Goal: Find specific page/section

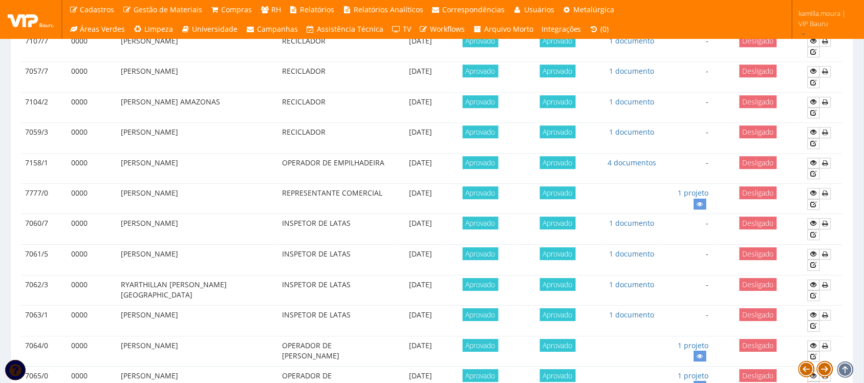
scroll to position [907, 0]
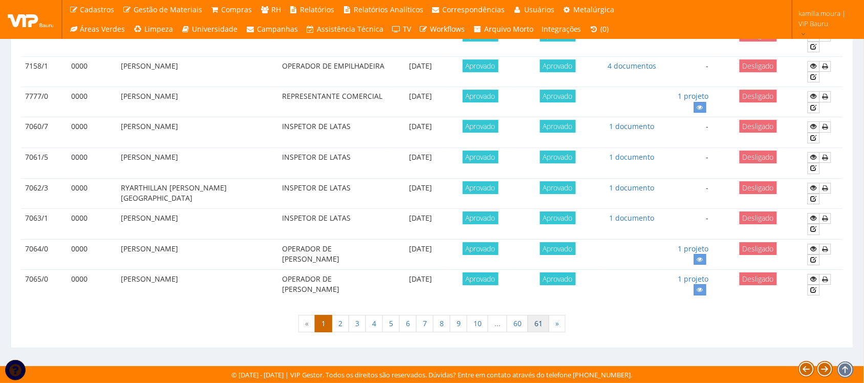
click at [540, 326] on link "61" at bounding box center [539, 323] width 22 height 17
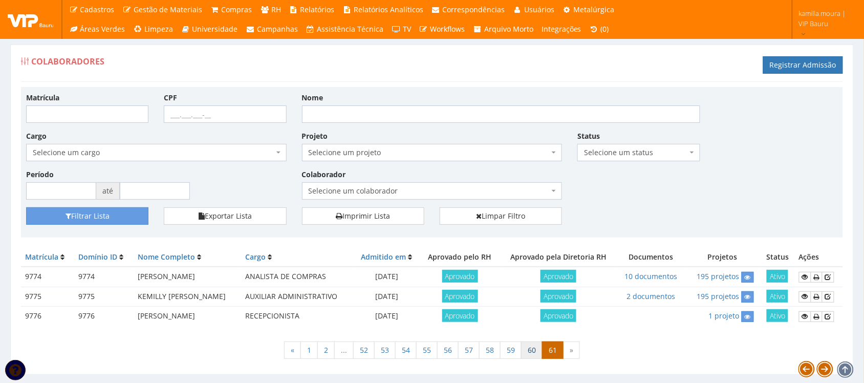
click at [534, 347] on link "60" at bounding box center [532, 349] width 22 height 17
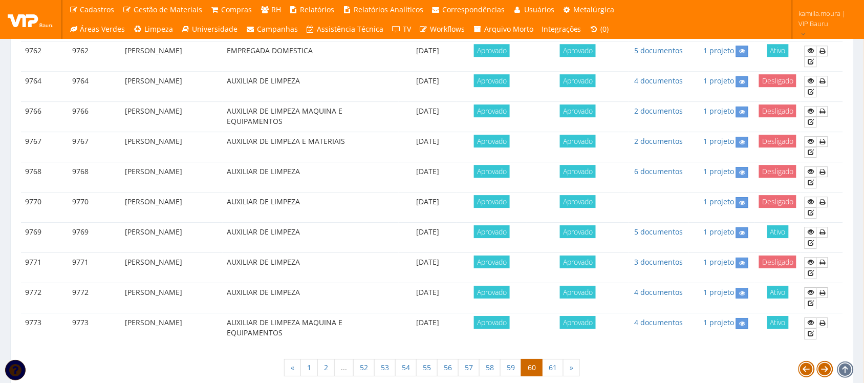
scroll to position [902, 0]
